Goal: Task Accomplishment & Management: Use online tool/utility

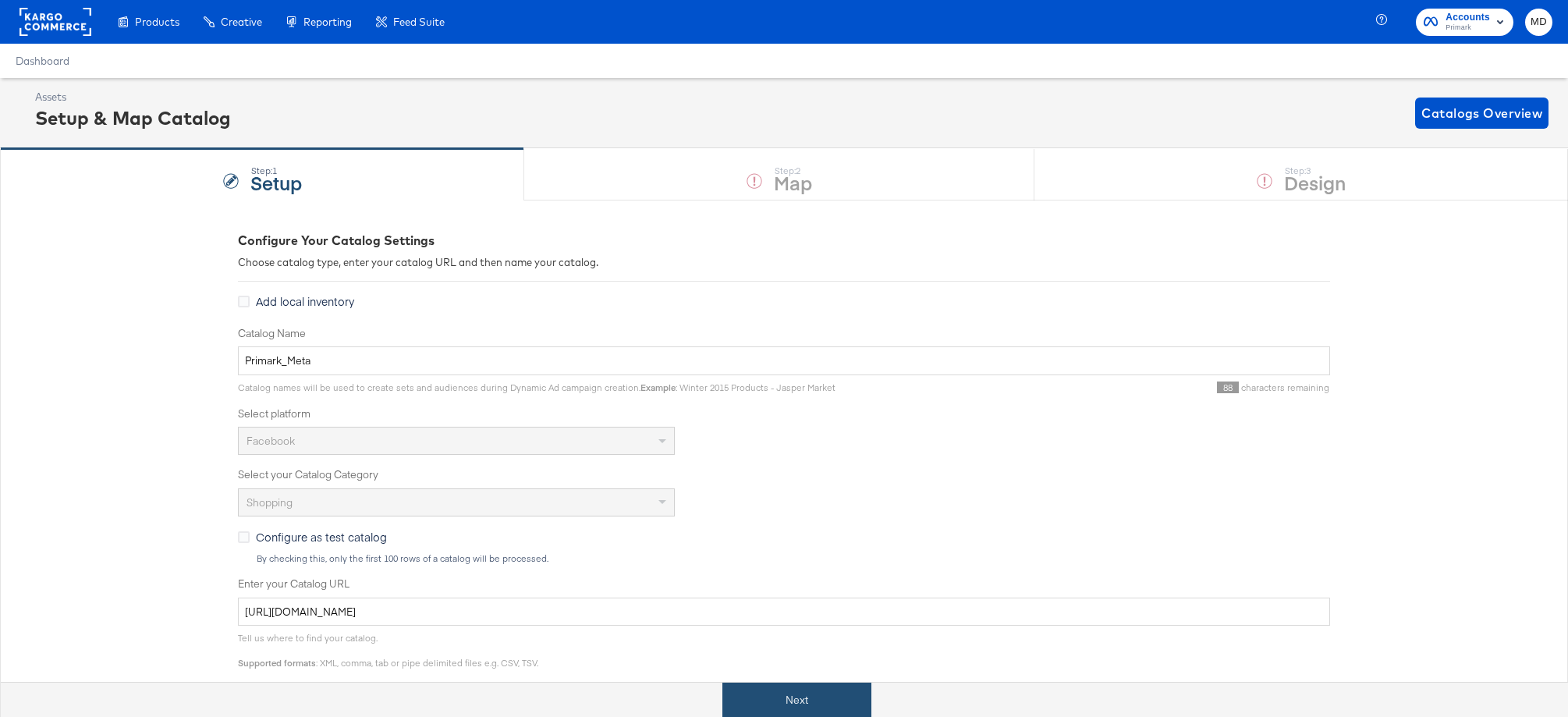
click at [797, 696] on button "Next" at bounding box center [796, 700] width 149 height 35
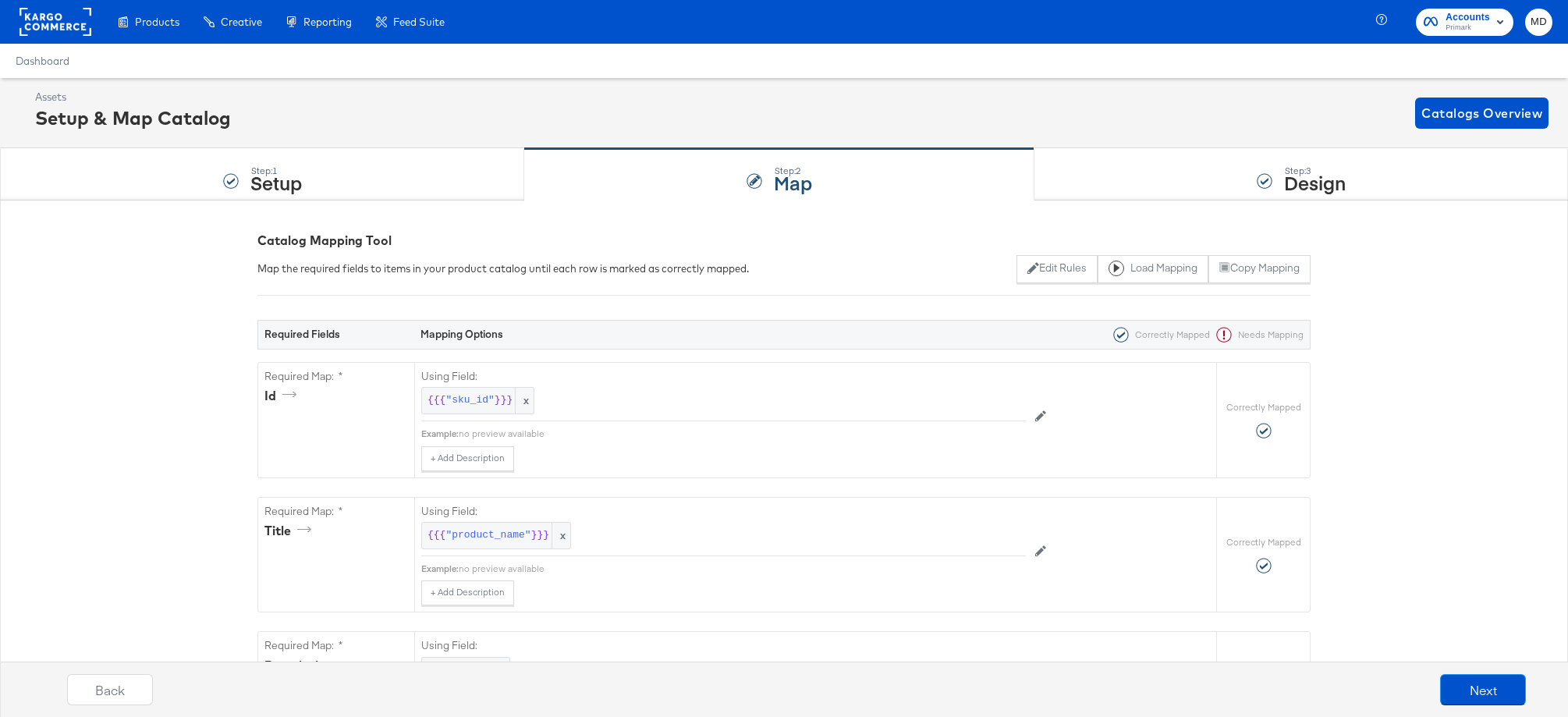
click at [1196, 164] on div "Step: 3 Design" at bounding box center [1301, 174] width 534 height 52
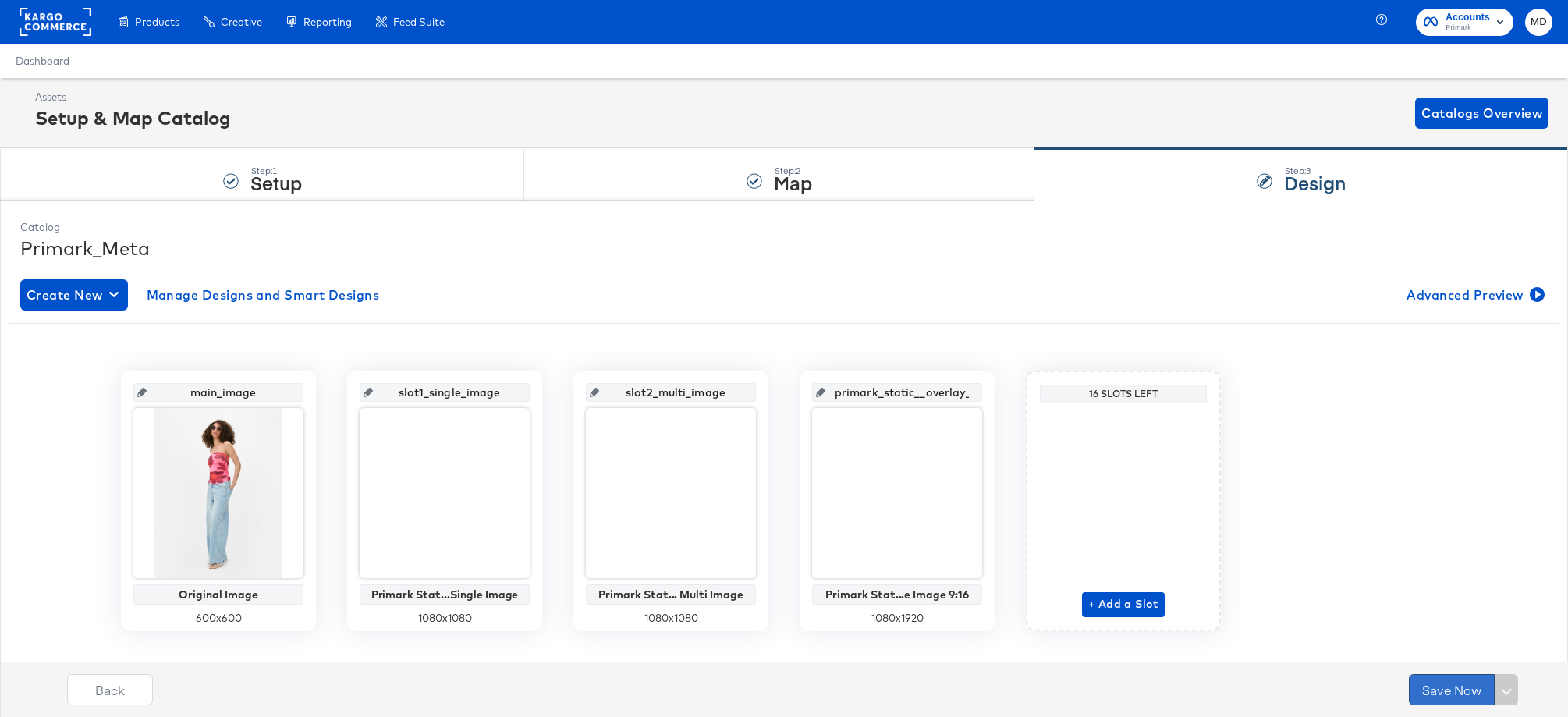
click at [1445, 687] on button "Save Now" at bounding box center [1451, 690] width 86 height 31
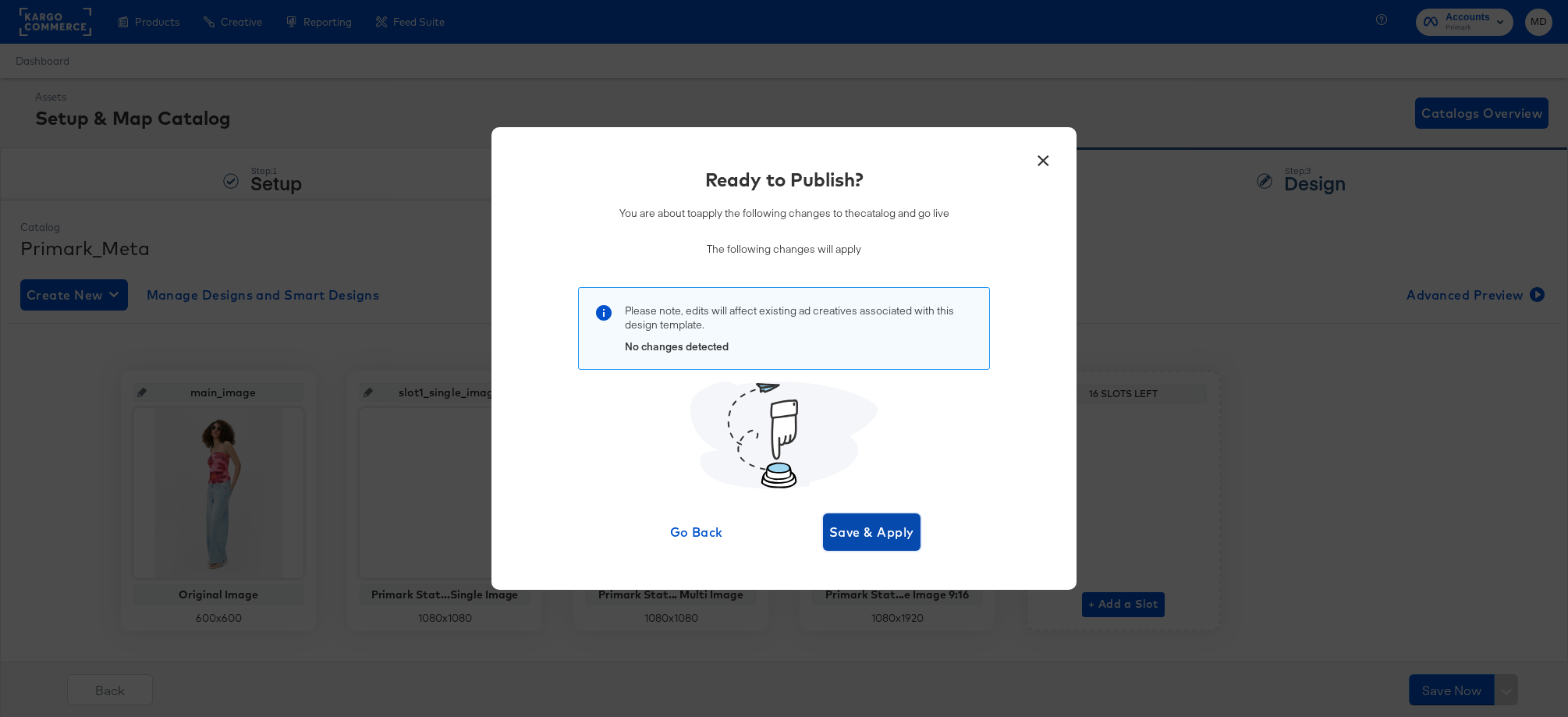
click at [886, 523] on span "Save & Apply" at bounding box center [871, 532] width 85 height 22
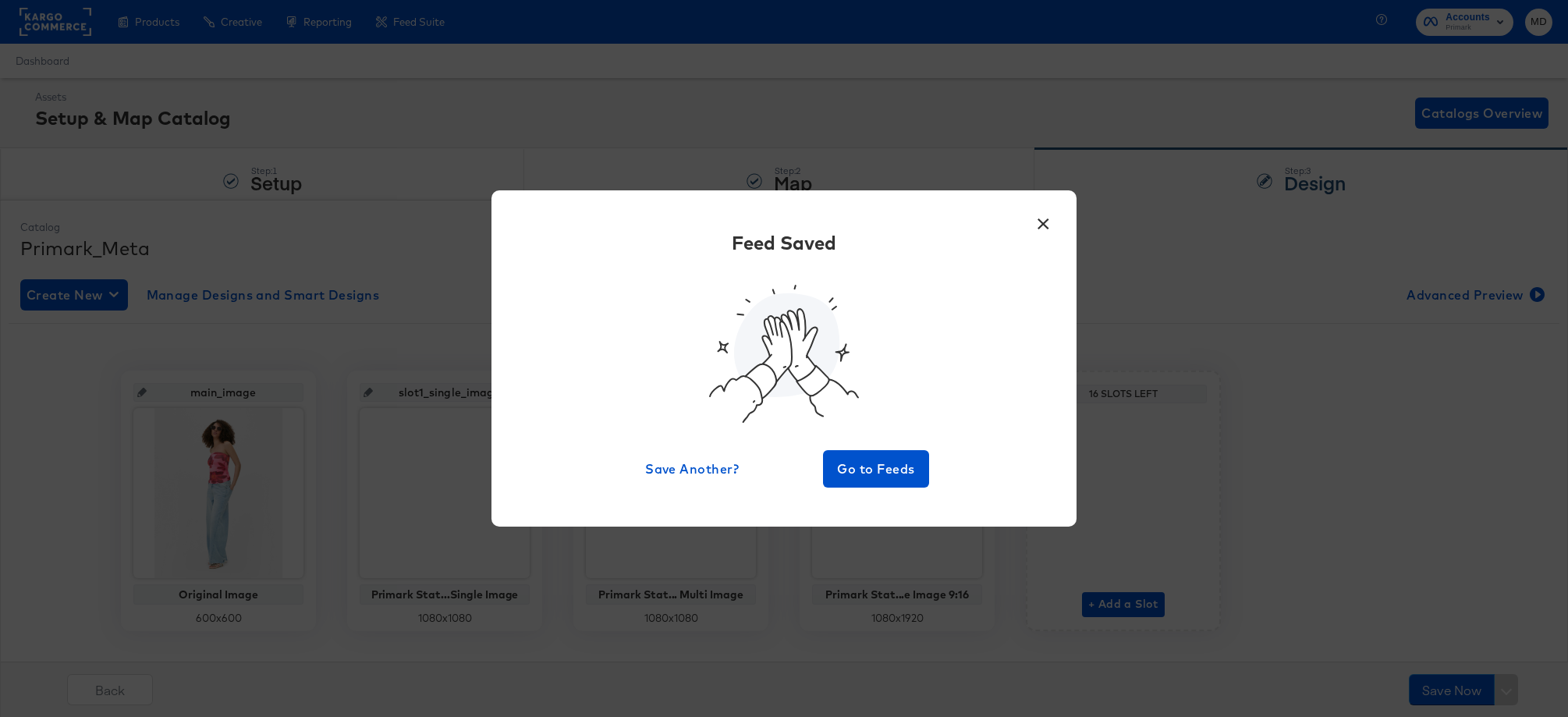
click at [1055, 224] on button "×" at bounding box center [1043, 220] width 28 height 28
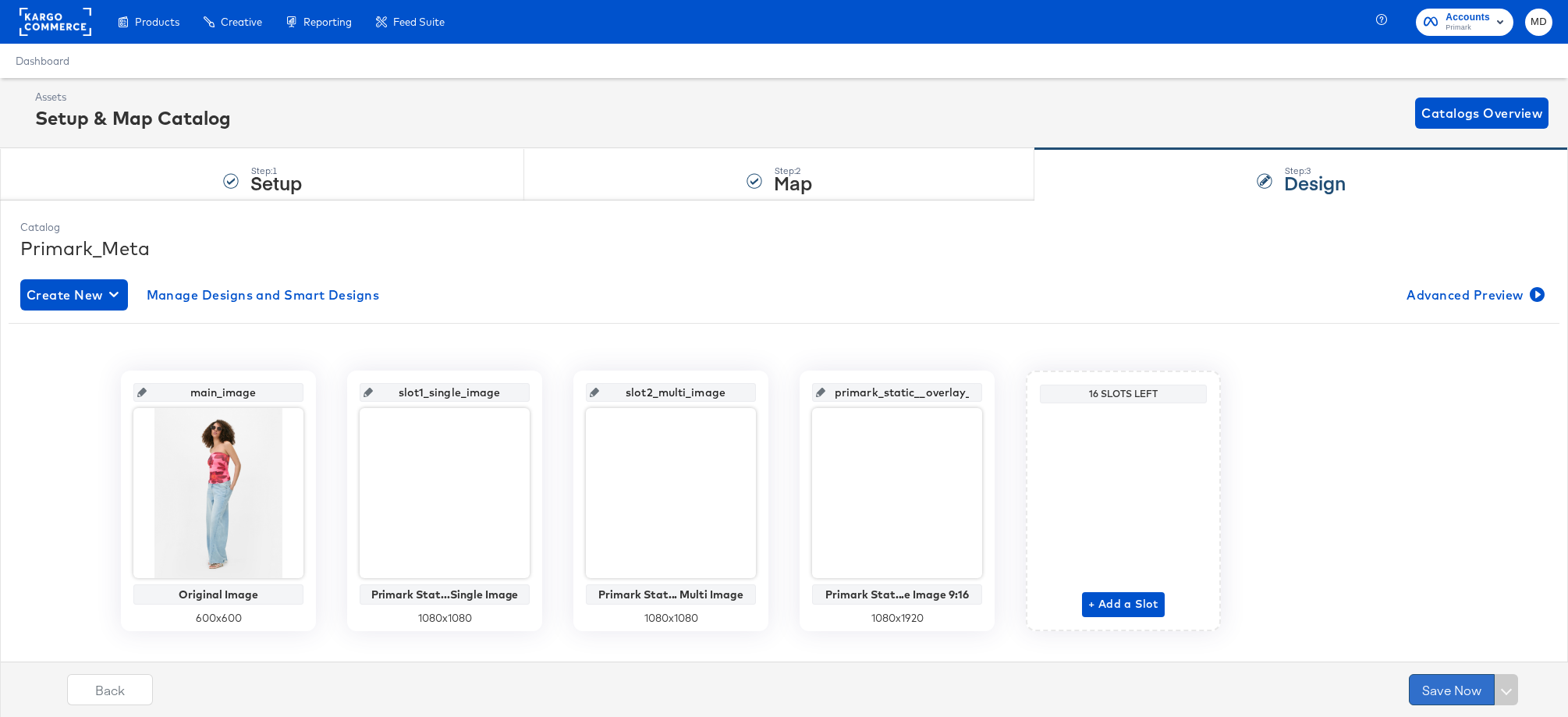
click at [1432, 682] on button "Save Now" at bounding box center [1451, 690] width 86 height 31
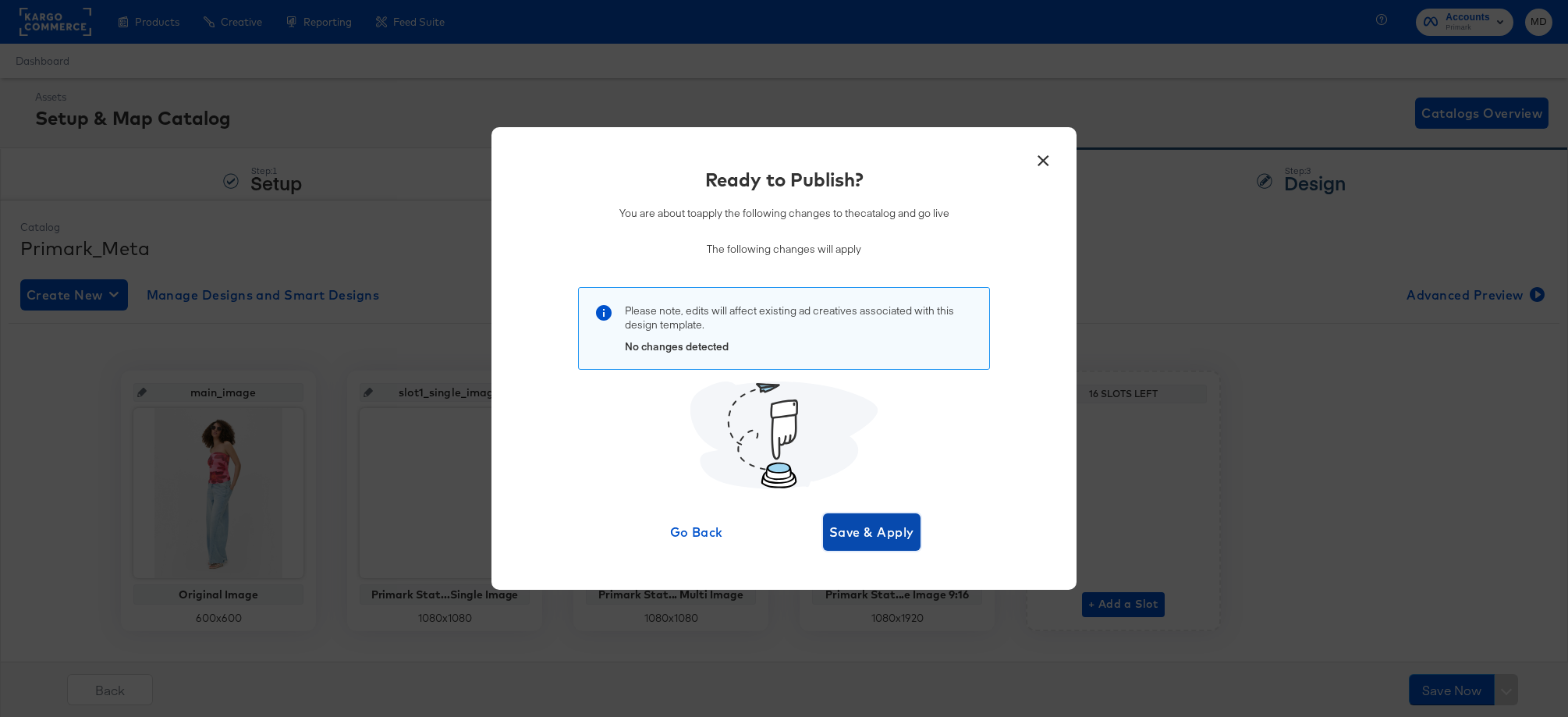
click at [874, 536] on span "Save & Apply" at bounding box center [871, 532] width 85 height 22
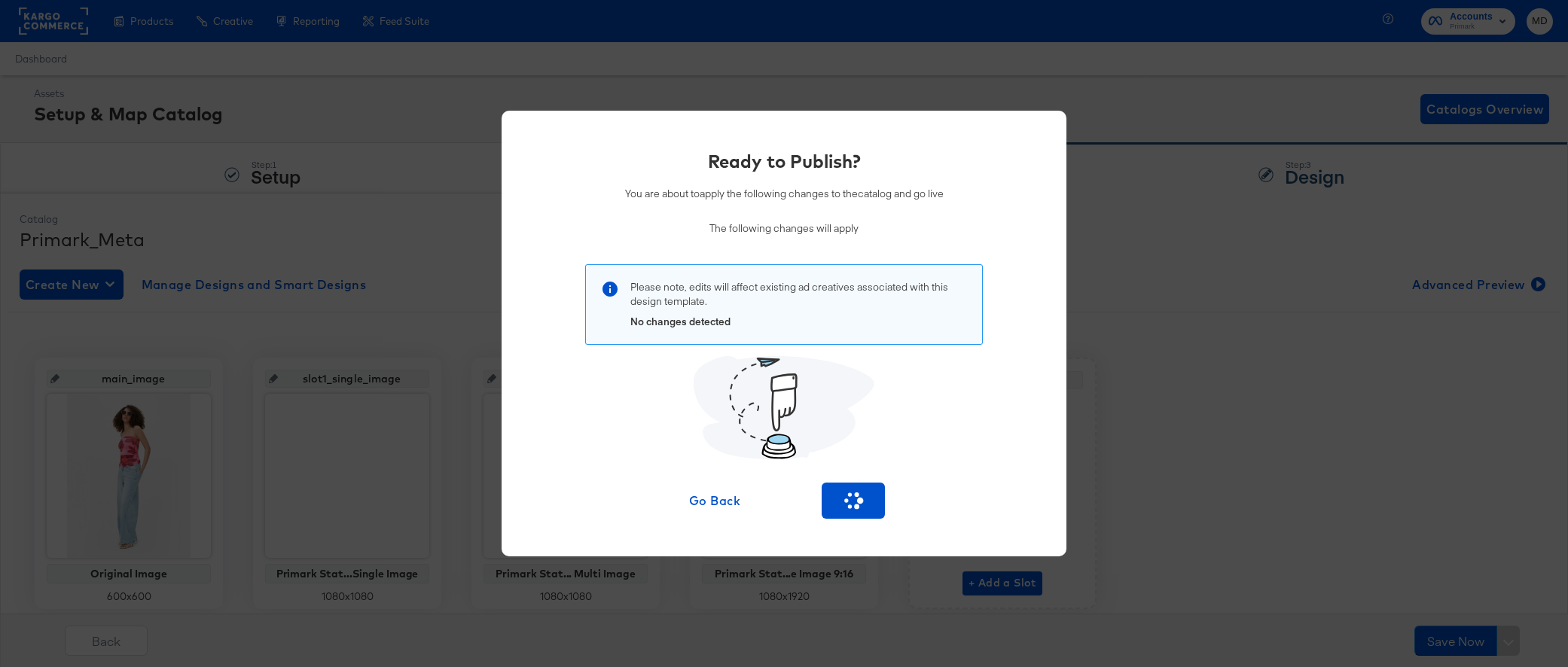
click at [437, 190] on div "Ready to Publish? You are about to apply the following changes to the catalog a…" at bounding box center [784, 334] width 1568 height 667
